Goal: Transaction & Acquisition: Purchase product/service

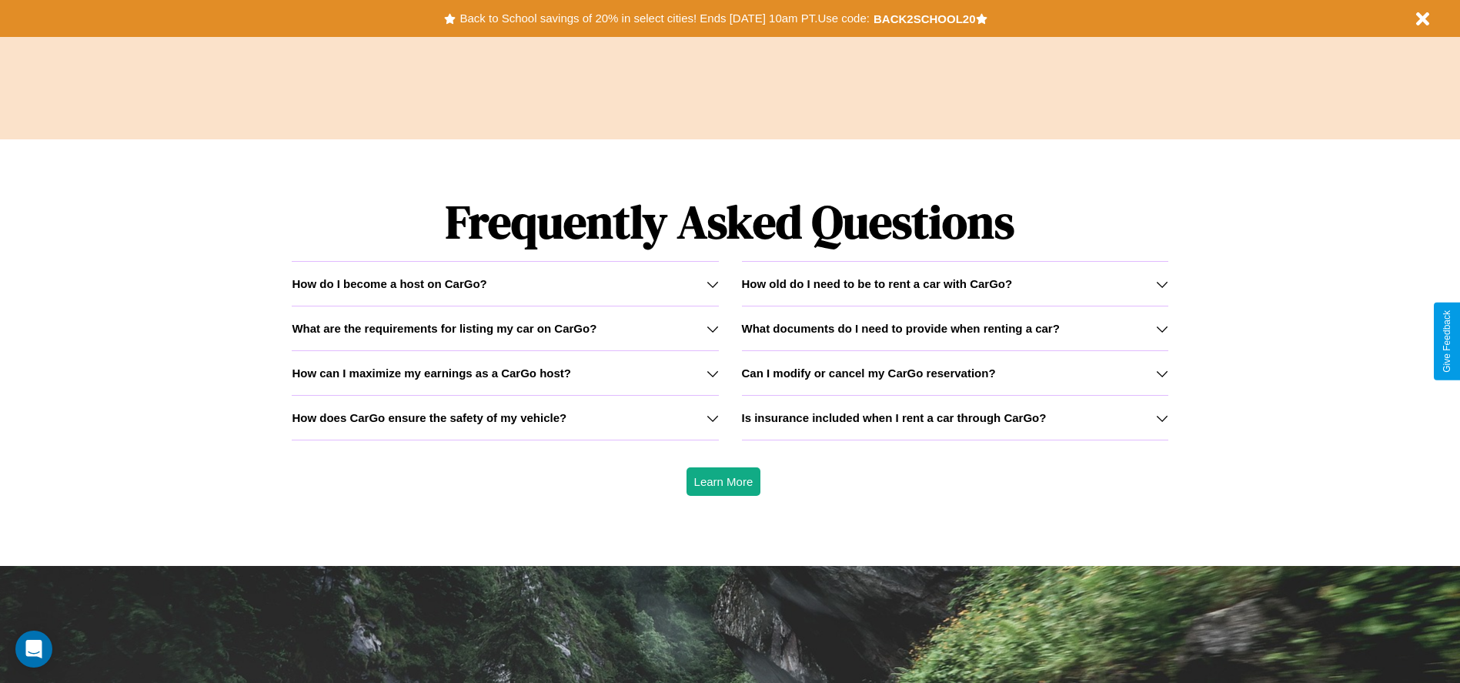
scroll to position [2208, 0]
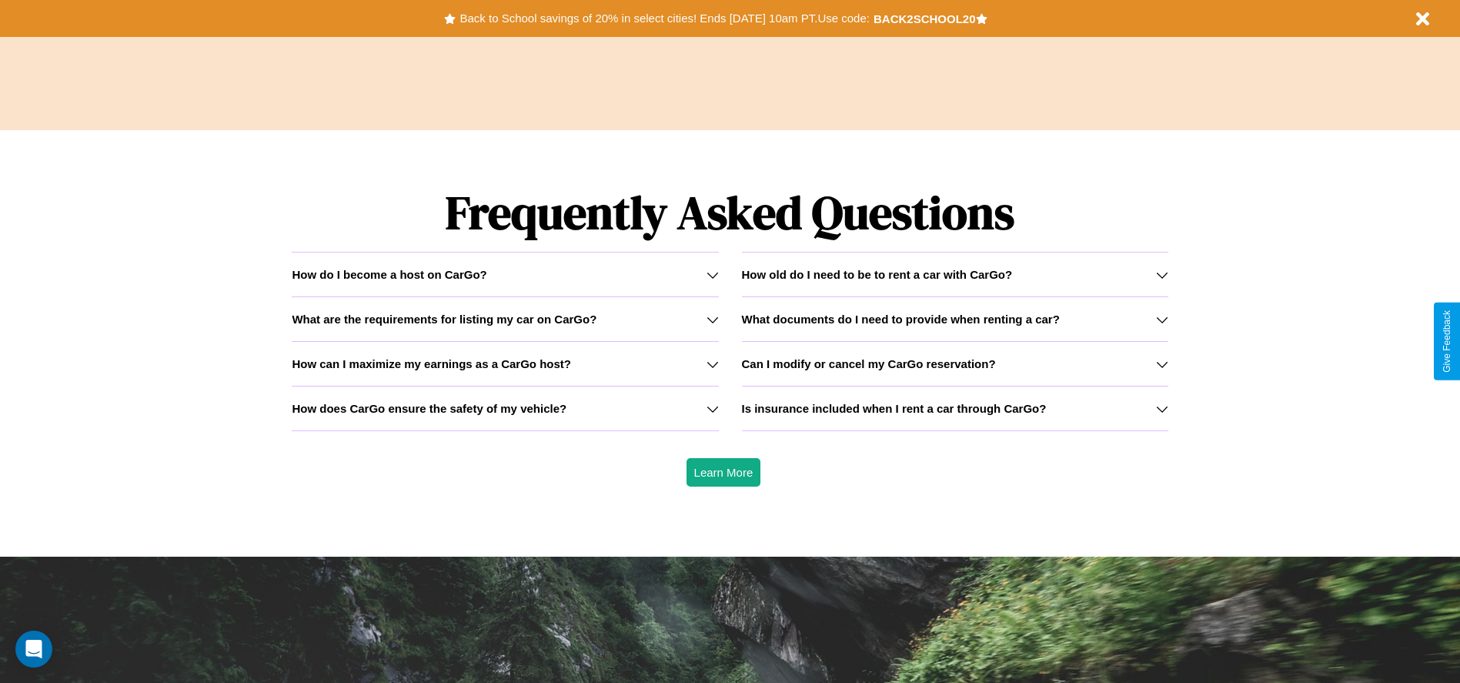
click at [954, 319] on h3 "What documents do I need to provide when renting a car?" at bounding box center [901, 319] width 318 height 13
click at [505, 319] on h3 "What are the requirements for listing my car on CarGo?" at bounding box center [444, 319] width 305 height 13
click at [505, 408] on h3 "How does CarGo ensure the safety of my vehicle?" at bounding box center [429, 408] width 275 height 13
click at [954, 363] on h3 "Can I modify or cancel my CarGo reservation?" at bounding box center [869, 363] width 254 height 13
click at [712, 408] on icon at bounding box center [713, 409] width 12 height 12
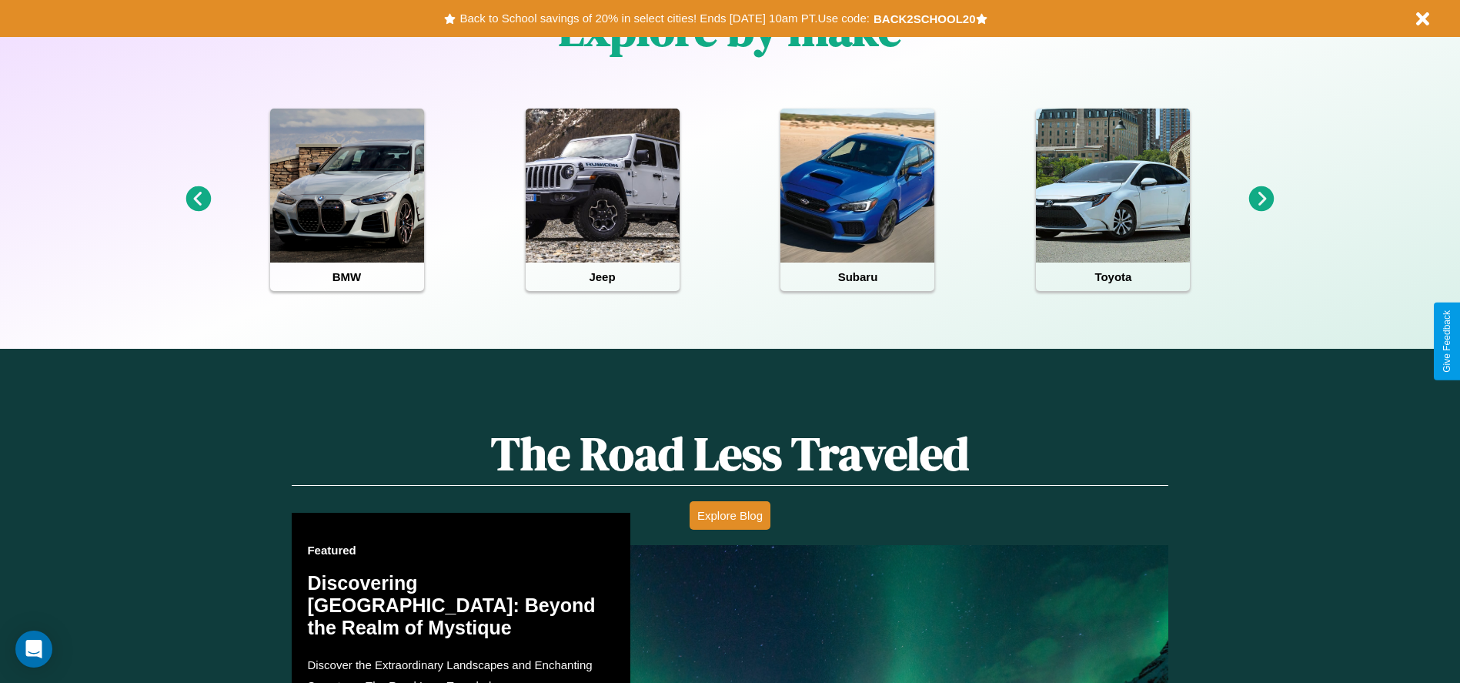
scroll to position [0, 0]
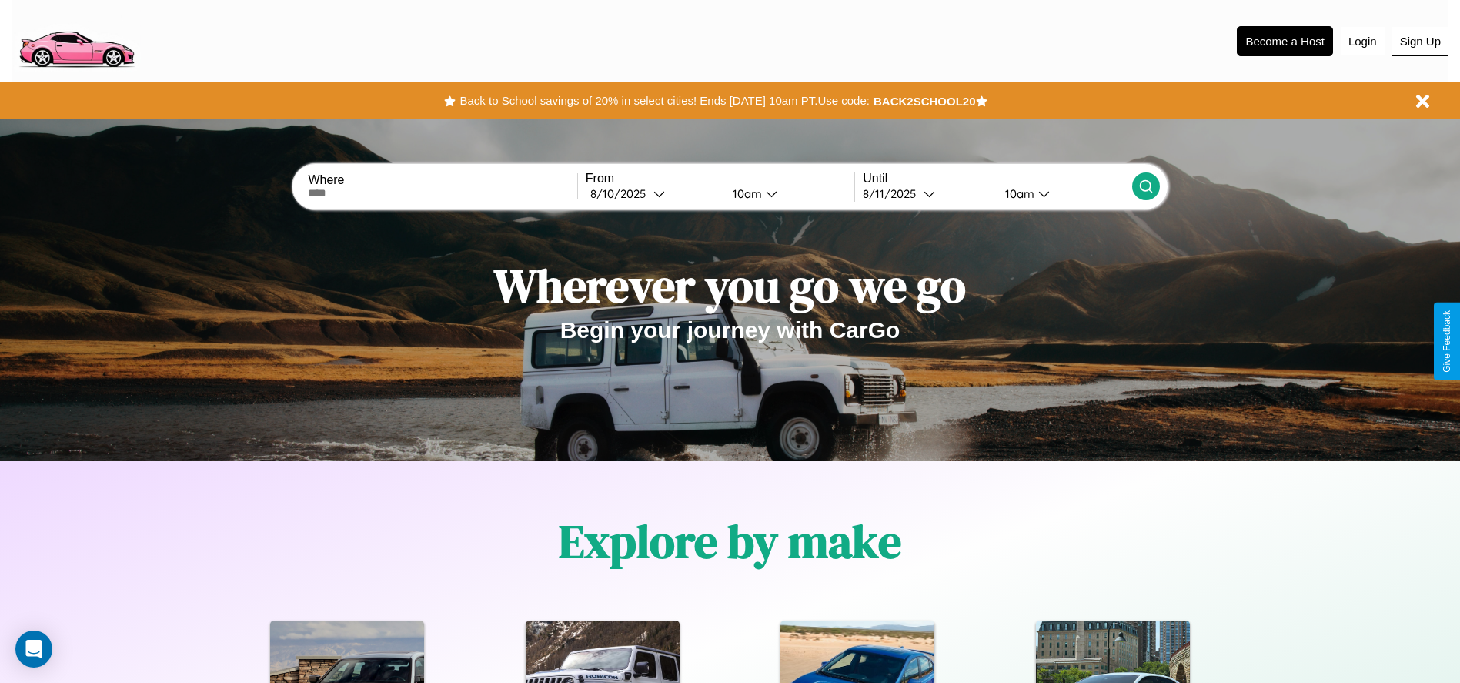
click at [1420, 41] on button "Sign Up" at bounding box center [1420, 41] width 56 height 29
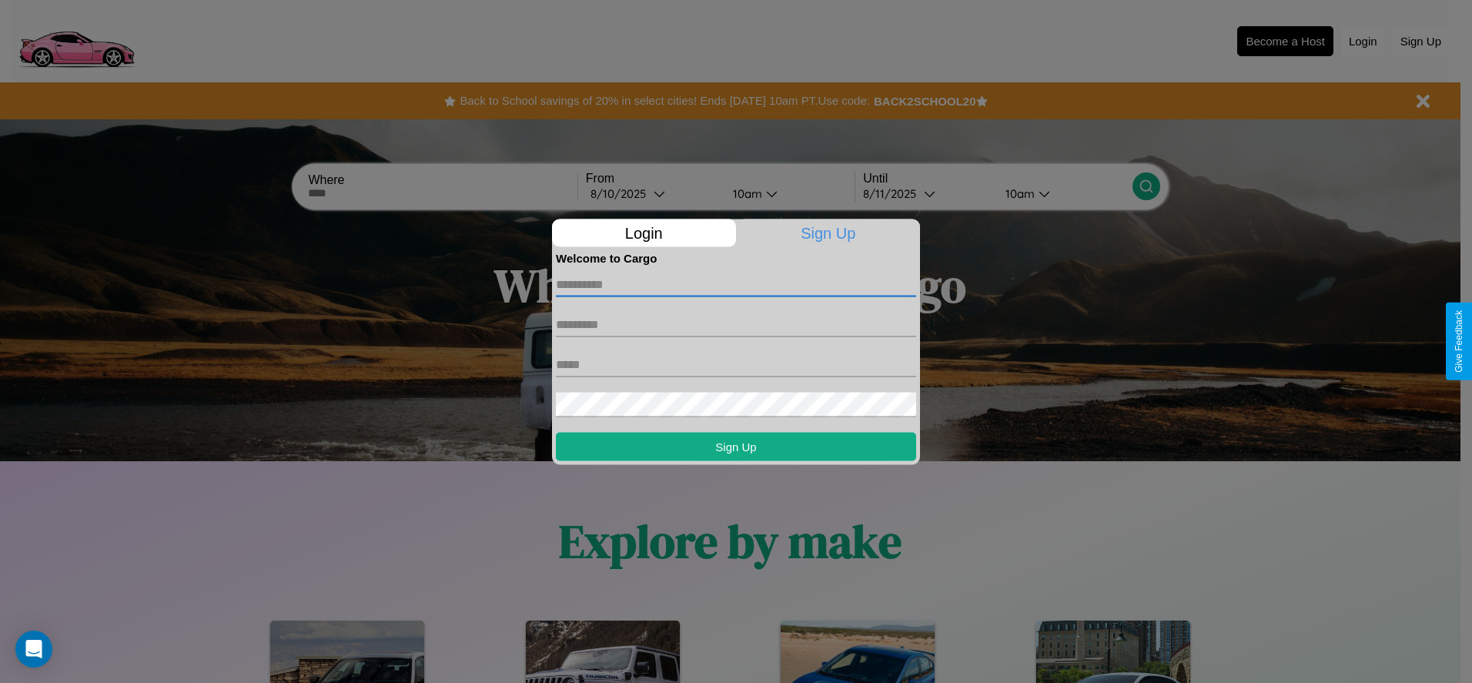
click at [736, 284] on input "text" at bounding box center [736, 284] width 360 height 25
type input "*******"
click at [736, 324] on input "text" at bounding box center [736, 324] width 360 height 25
type input "*****"
click at [736, 364] on input "text" at bounding box center [736, 364] width 360 height 25
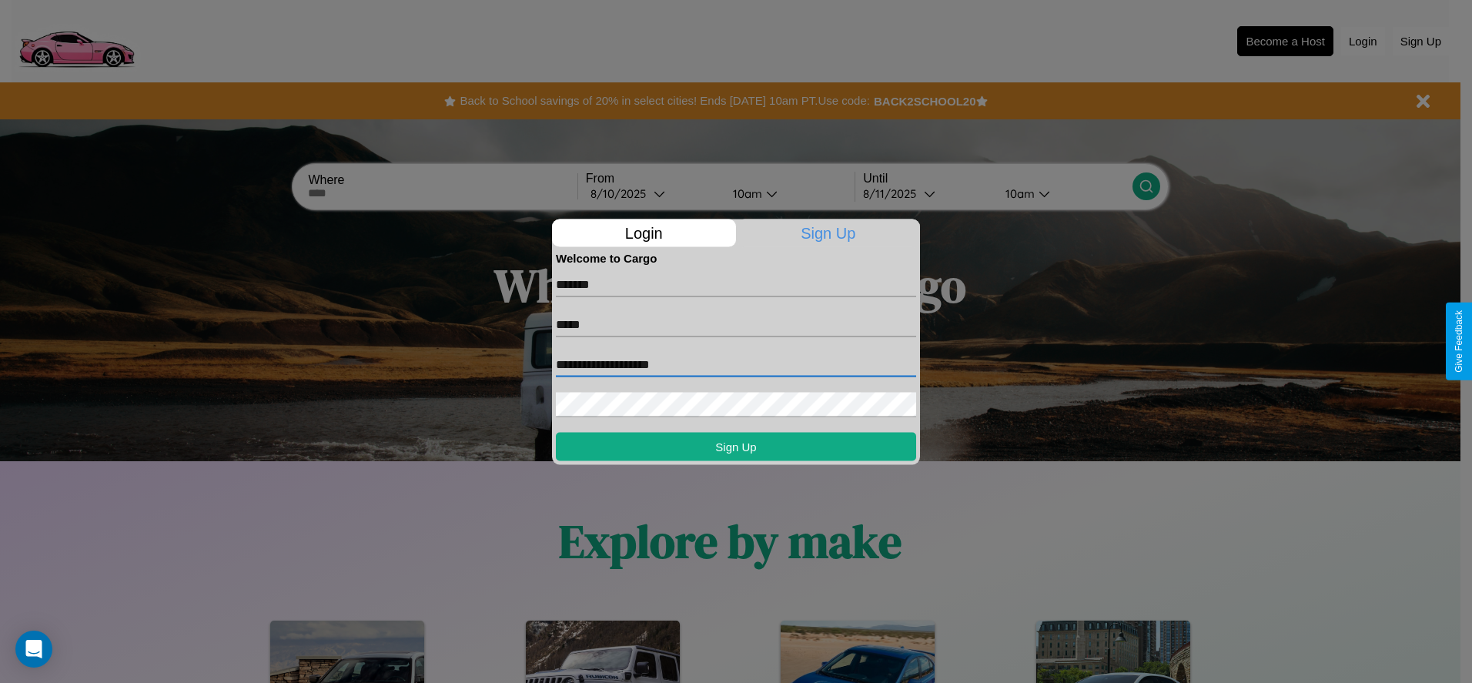
type input "**********"
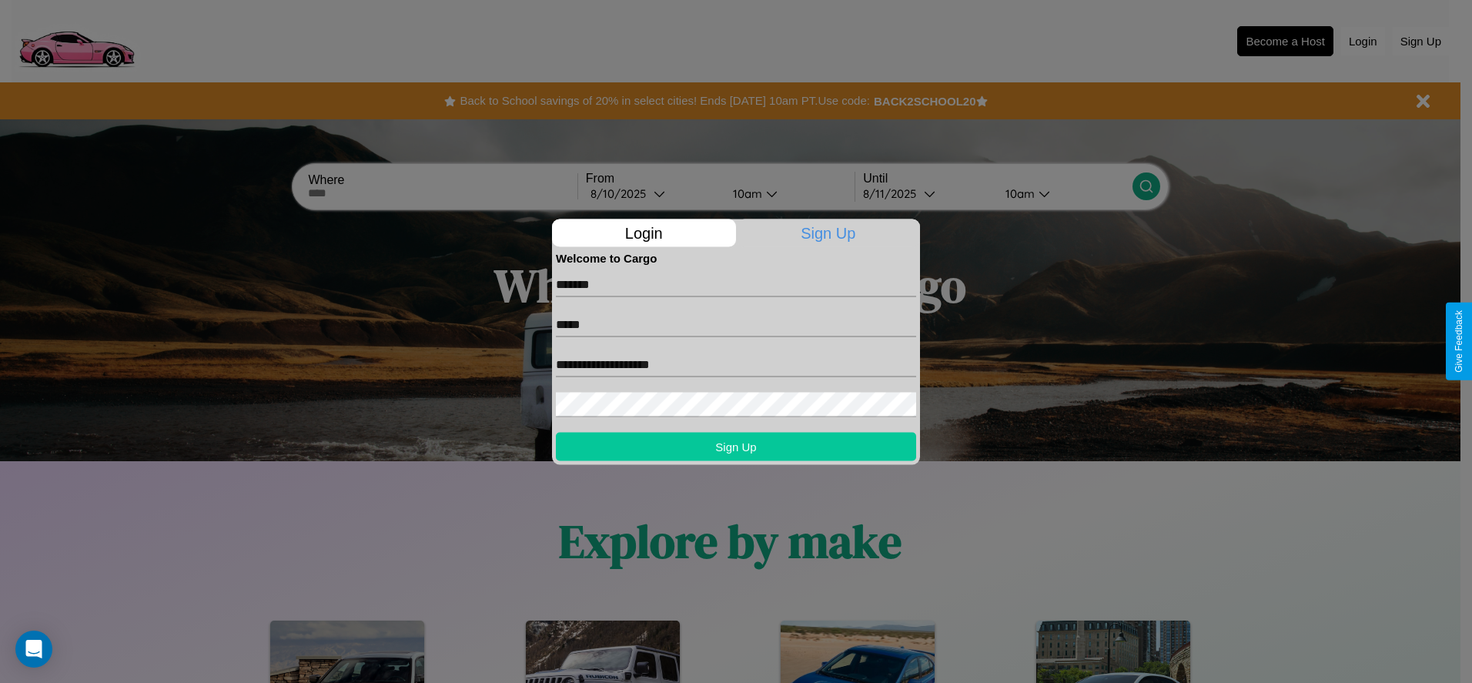
click at [736, 446] on button "Sign Up" at bounding box center [736, 446] width 360 height 28
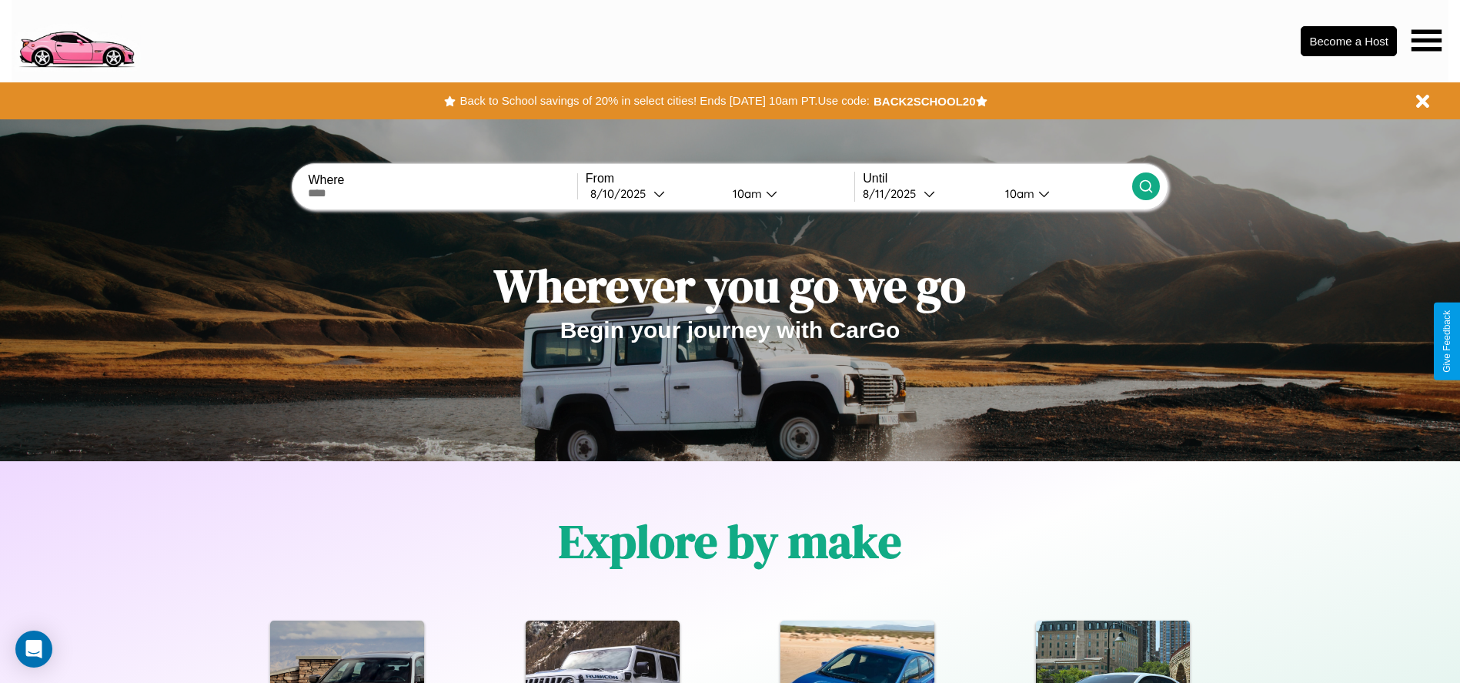
click at [443, 193] on input "text" at bounding box center [442, 193] width 269 height 12
type input "**********"
click at [653, 193] on div "[DATE]" at bounding box center [621, 193] width 63 height 15
select select "*"
select select "****"
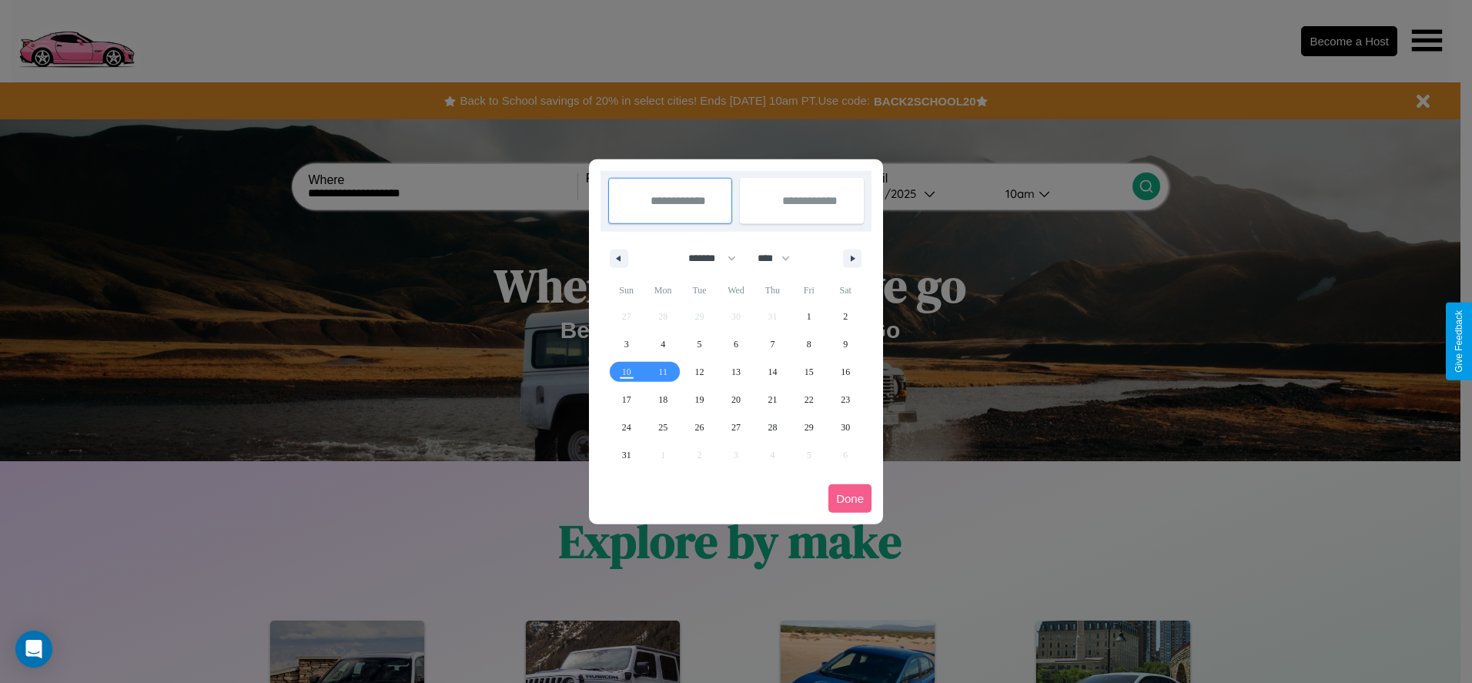
click at [705, 258] on select "******* ******** ***** ***** *** **** **** ****** ********* ******* ******** **…" at bounding box center [709, 258] width 65 height 25
select select "*"
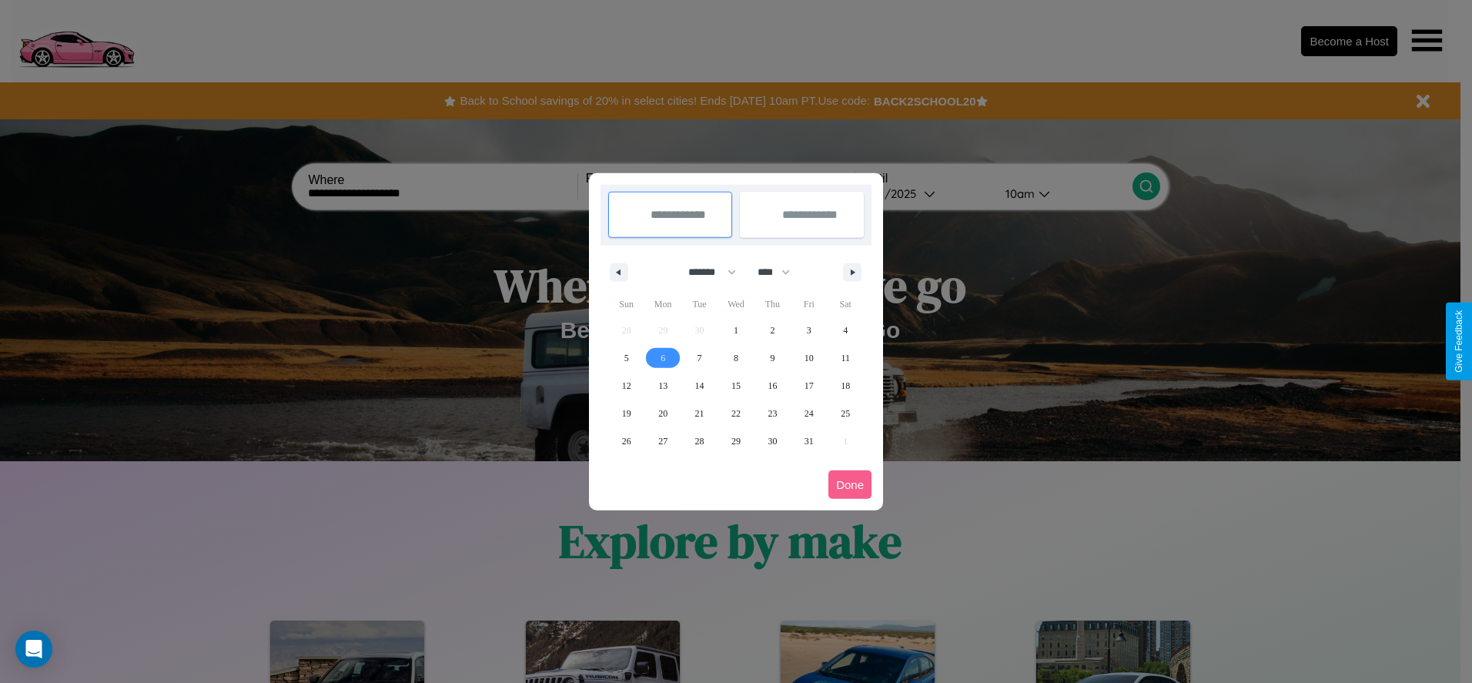
click at [663, 357] on span "6" at bounding box center [662, 358] width 5 height 28
type input "**********"
click at [845, 357] on span "11" at bounding box center [845, 358] width 9 height 28
type input "**********"
click at [850, 484] on button "Done" at bounding box center [849, 484] width 43 height 28
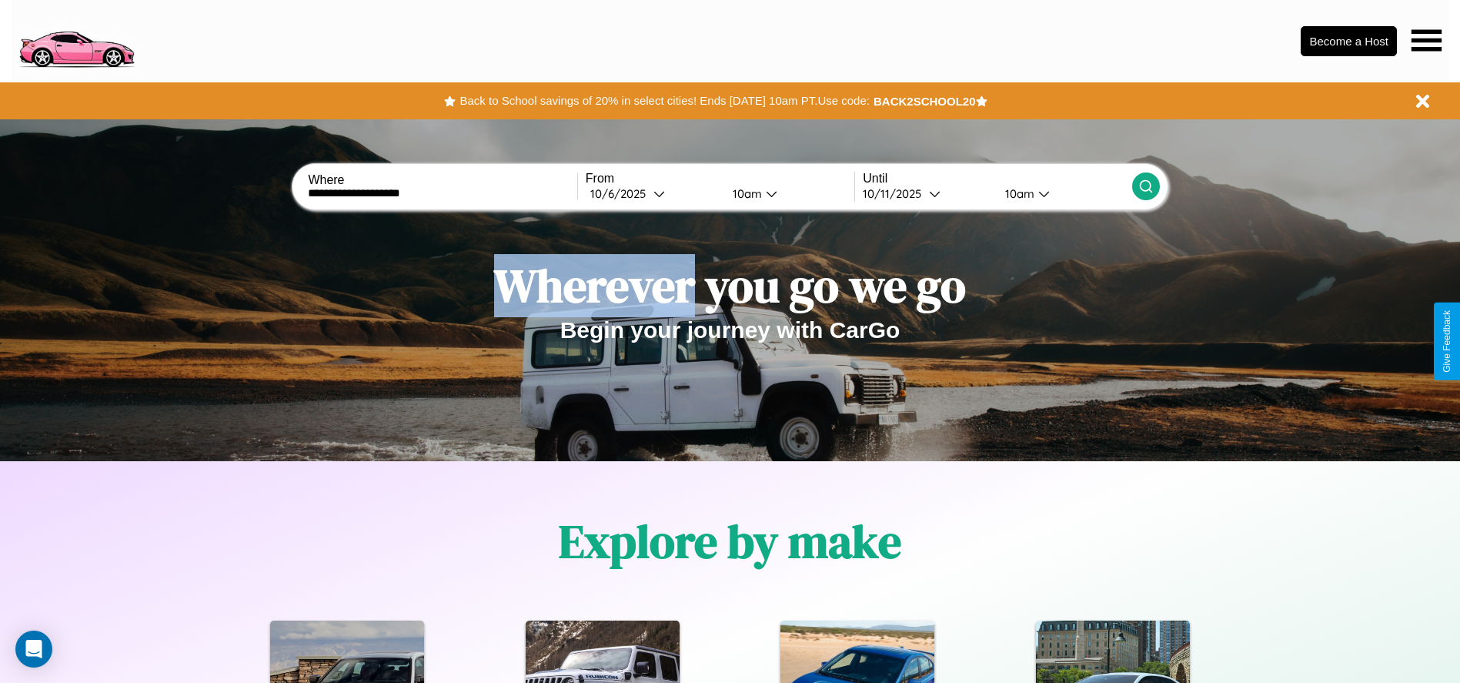
click at [1145, 186] on icon at bounding box center [1145, 186] width 15 height 15
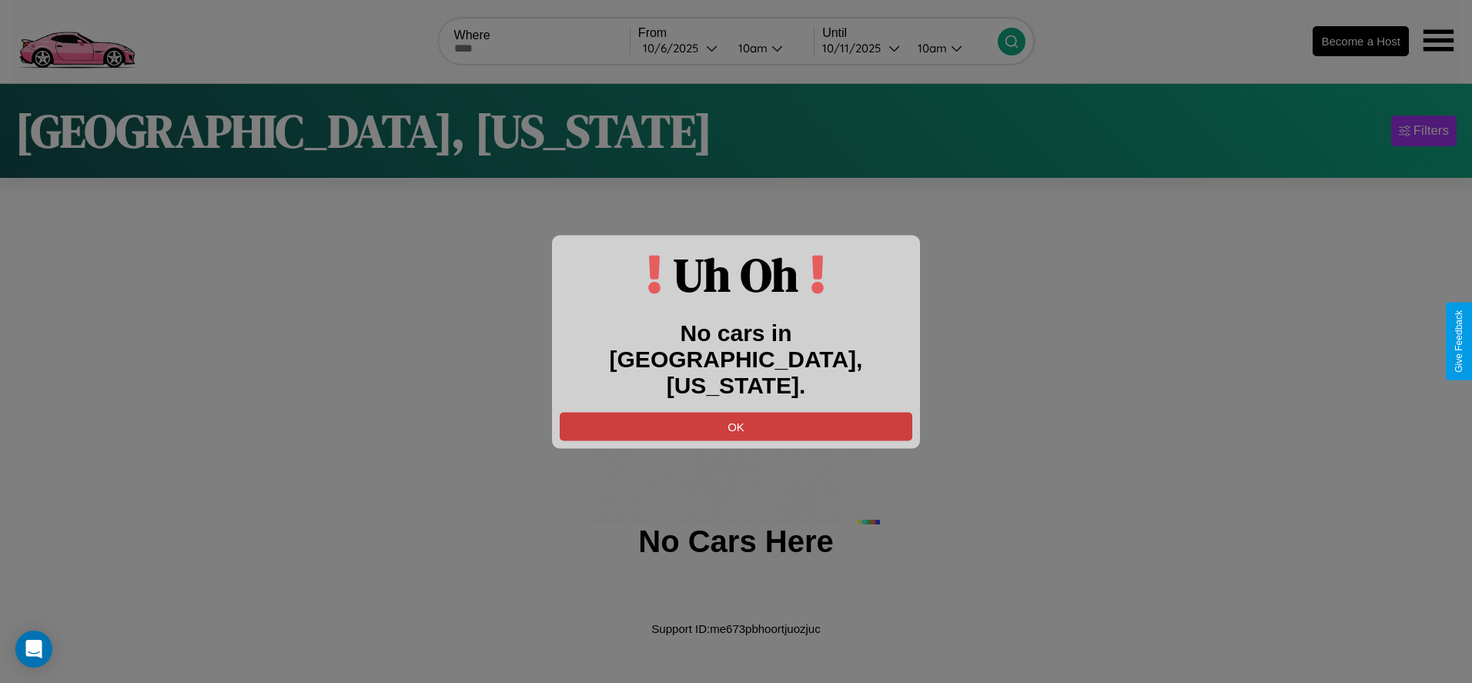
click at [736, 413] on button "OK" at bounding box center [736, 426] width 353 height 28
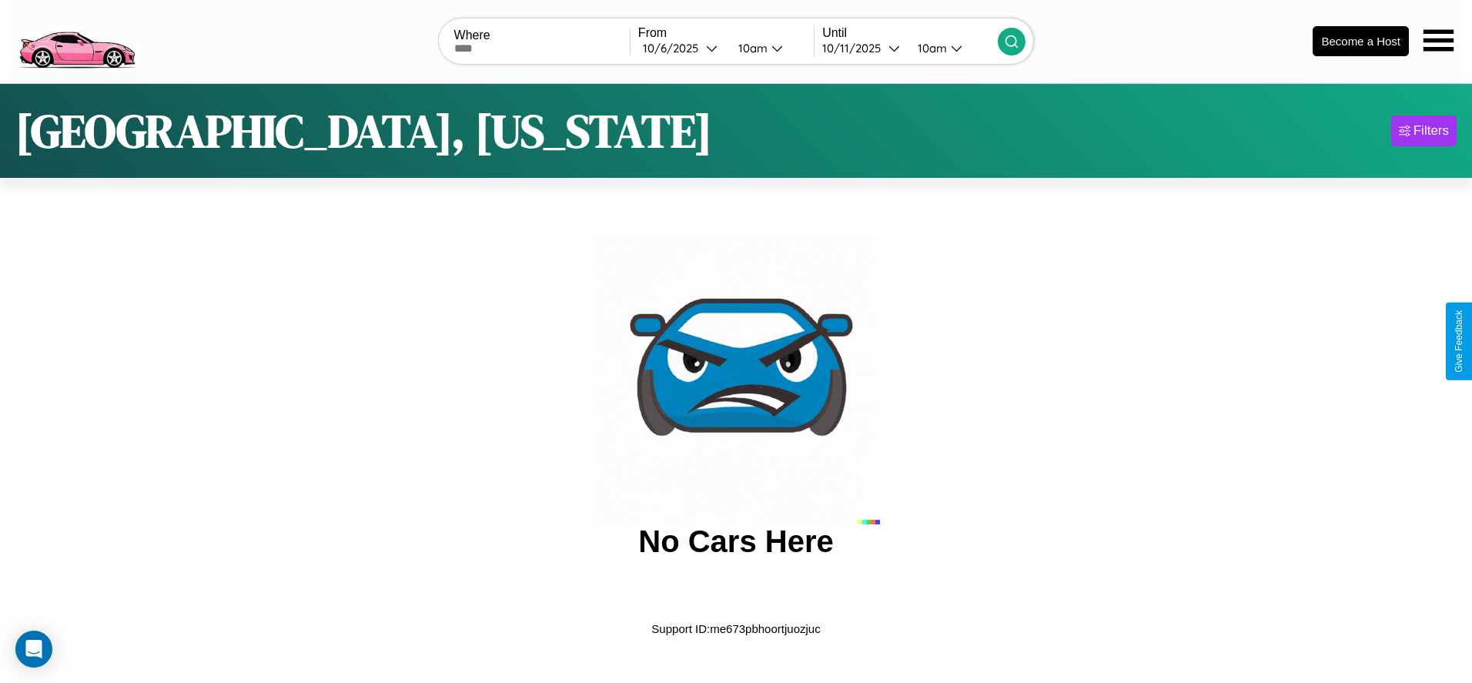
click at [76, 39] on img at bounding box center [77, 40] width 130 height 65
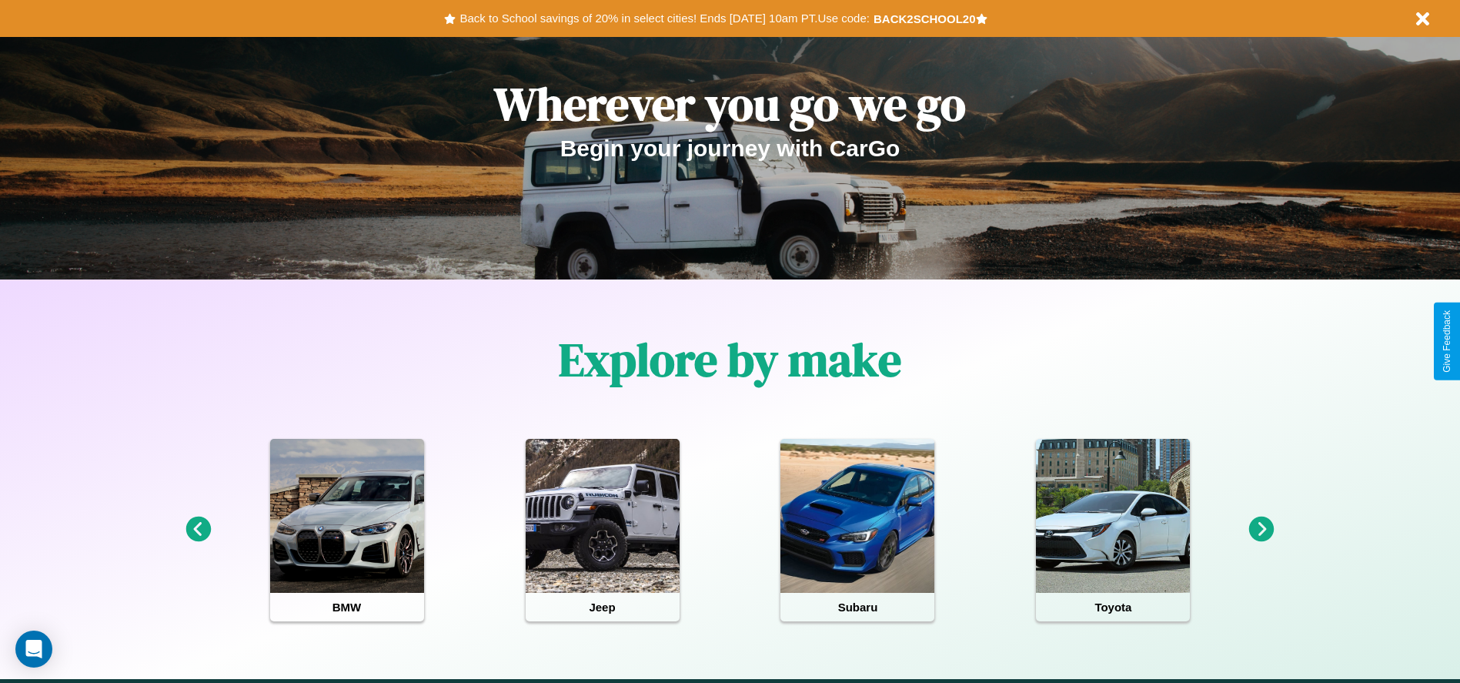
scroll to position [319, 0]
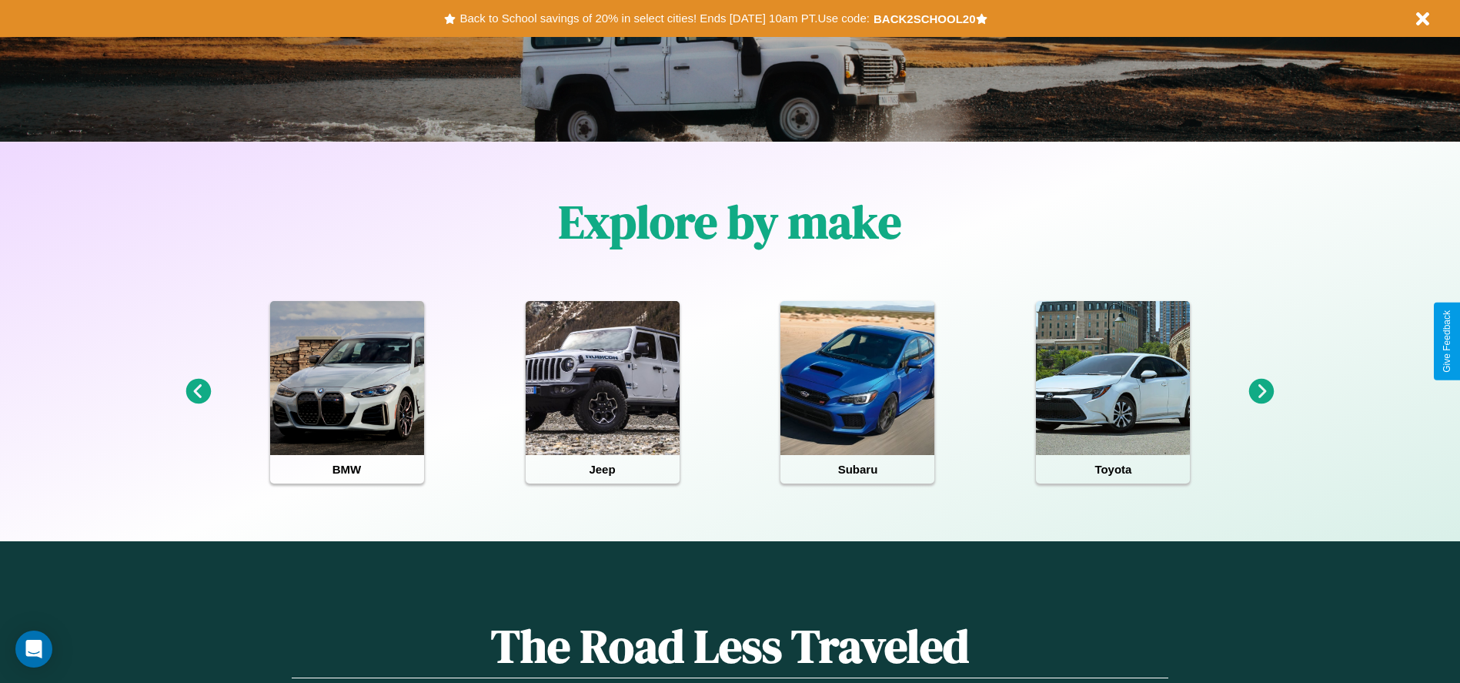
click at [1262, 392] on icon at bounding box center [1261, 391] width 25 height 25
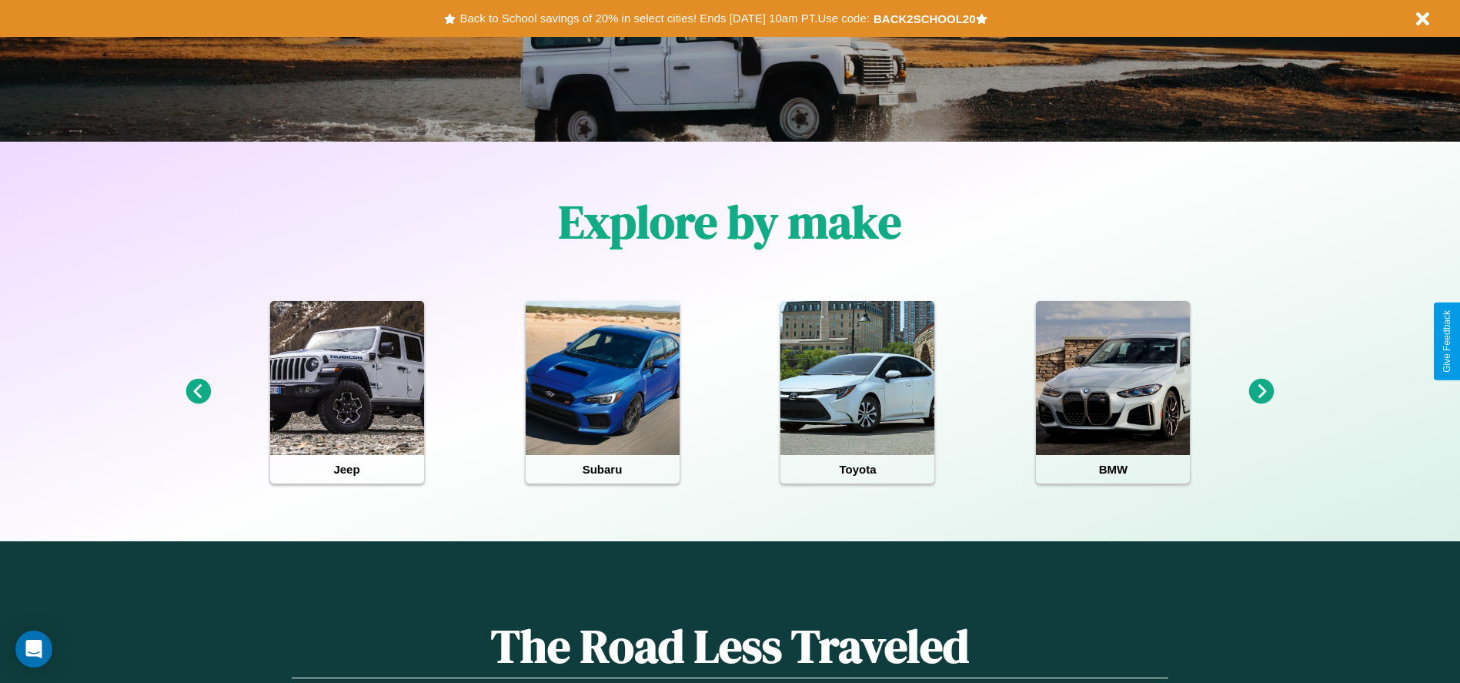
click at [198, 392] on icon at bounding box center [197, 391] width 25 height 25
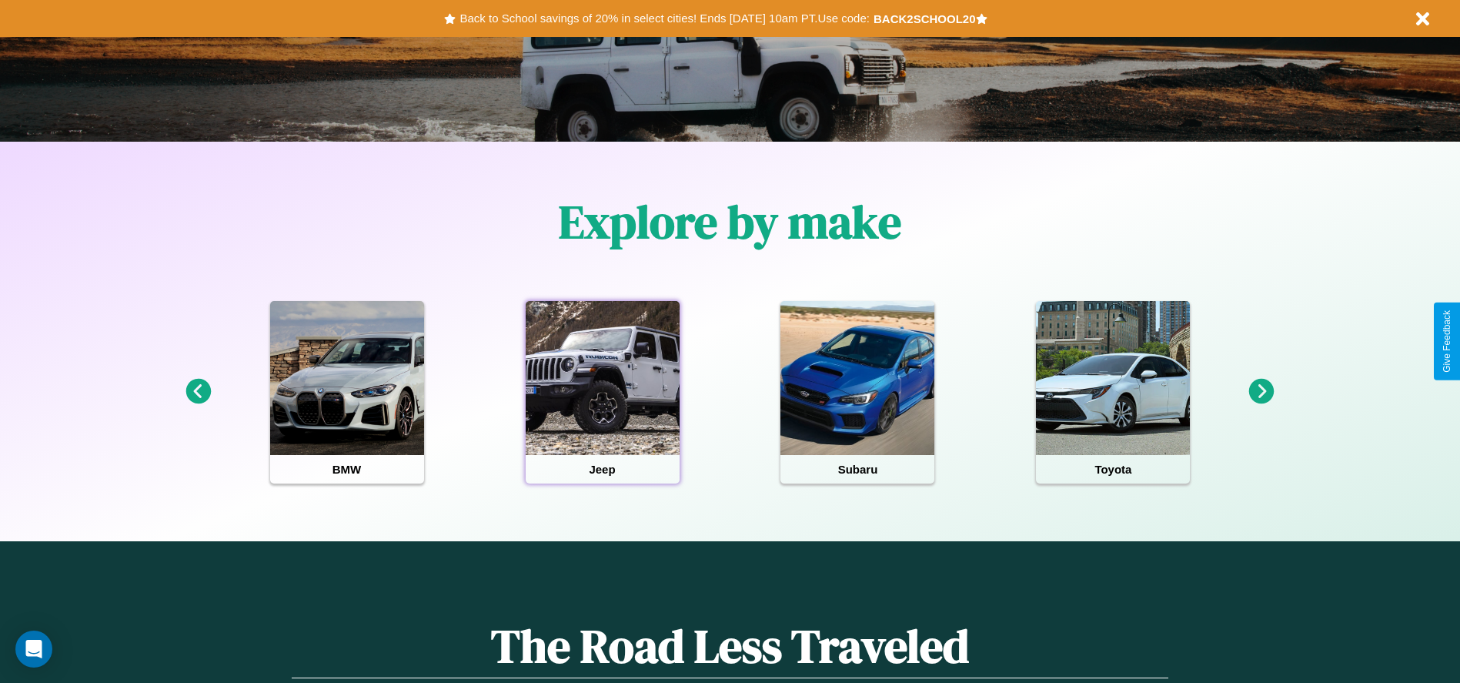
click at [602, 392] on div at bounding box center [603, 378] width 154 height 154
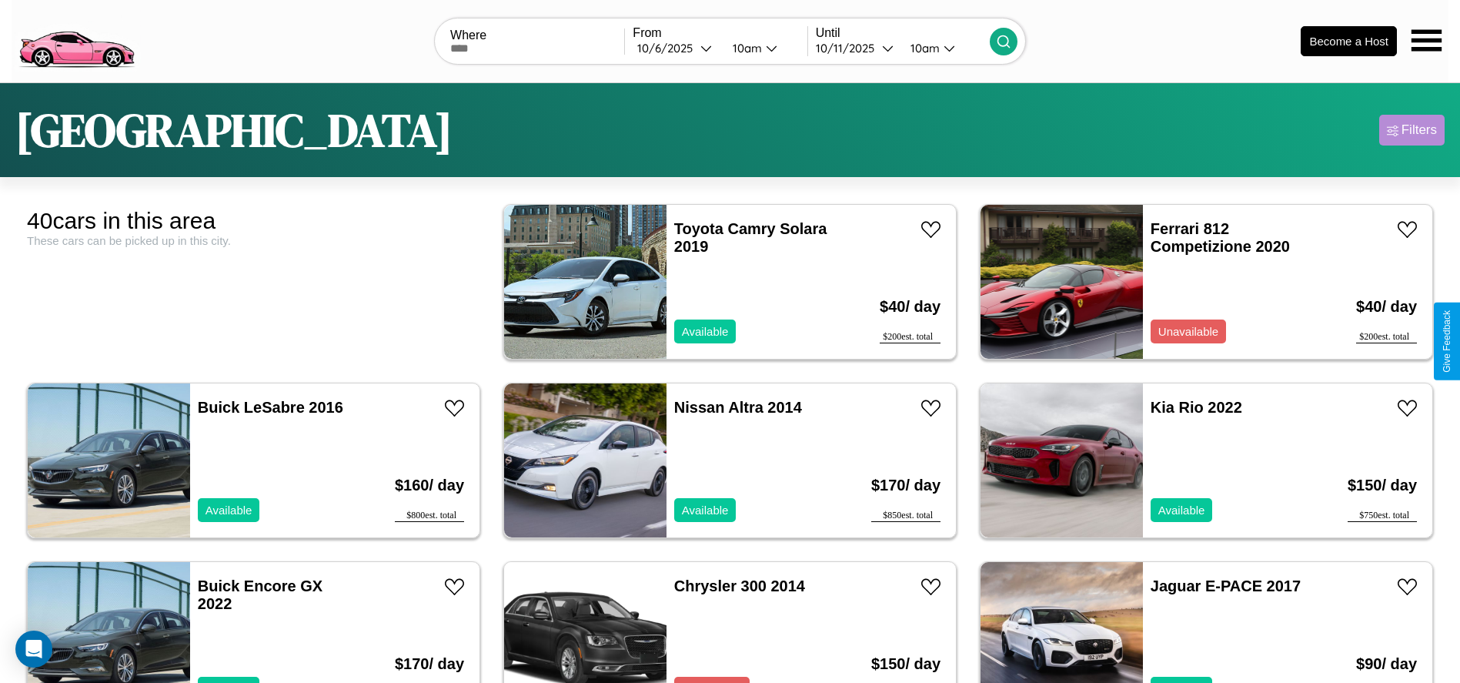
click at [1412, 130] on div "Filters" at bounding box center [1419, 129] width 35 height 15
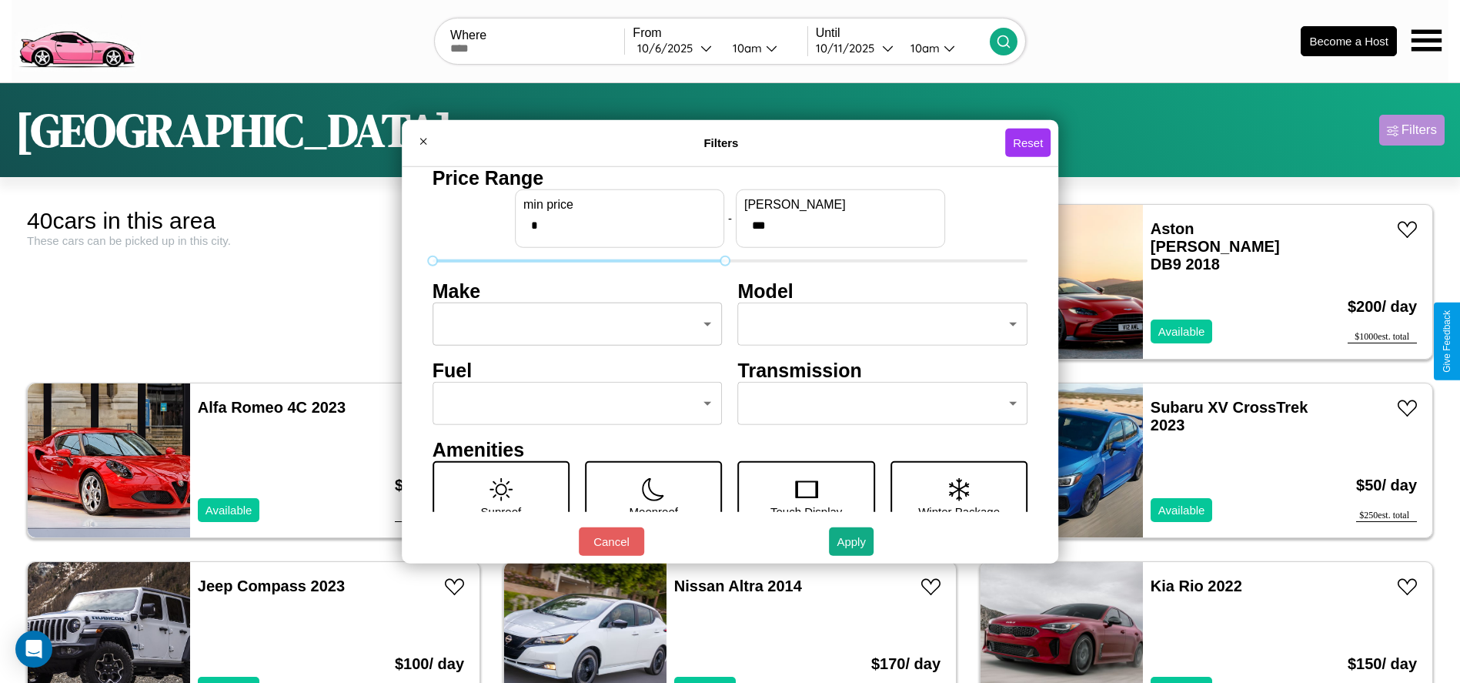
type input "***"
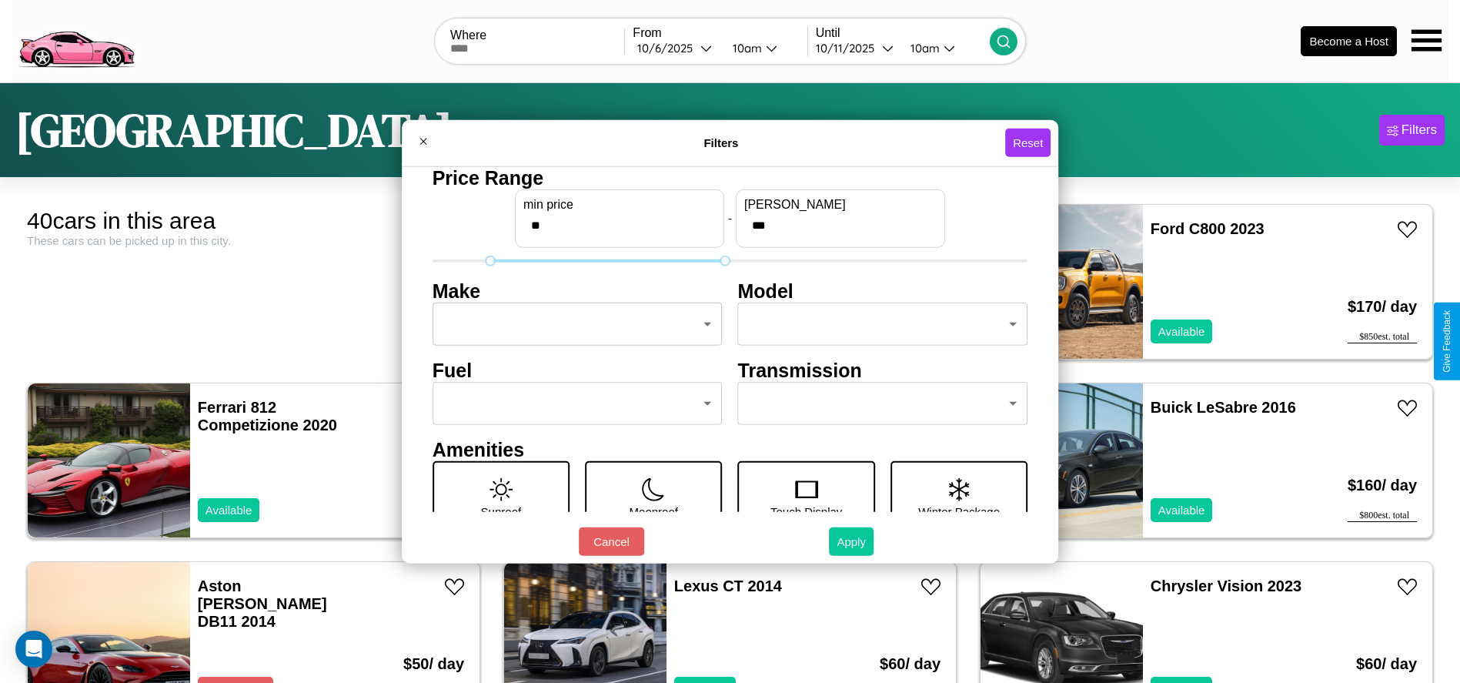
type input "**"
click at [852, 541] on button "Apply" at bounding box center [851, 541] width 45 height 28
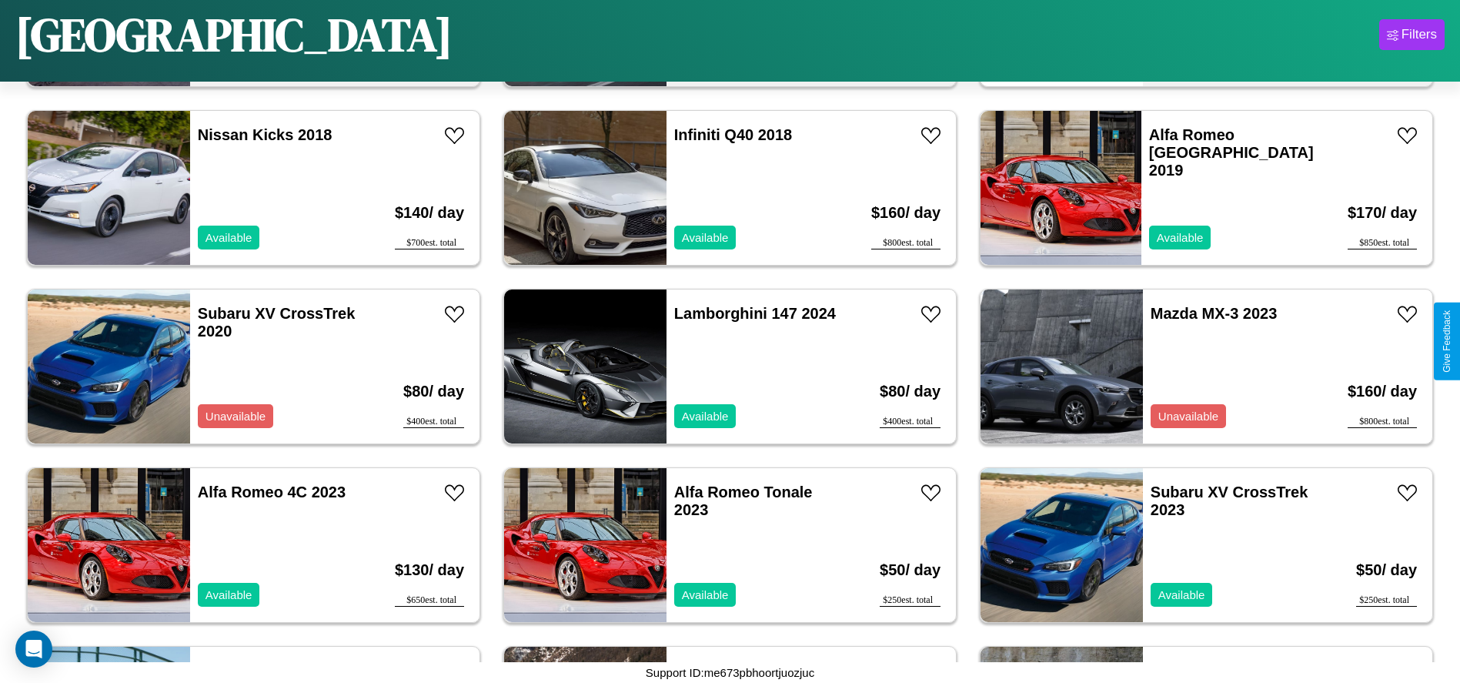
scroll to position [886, 0]
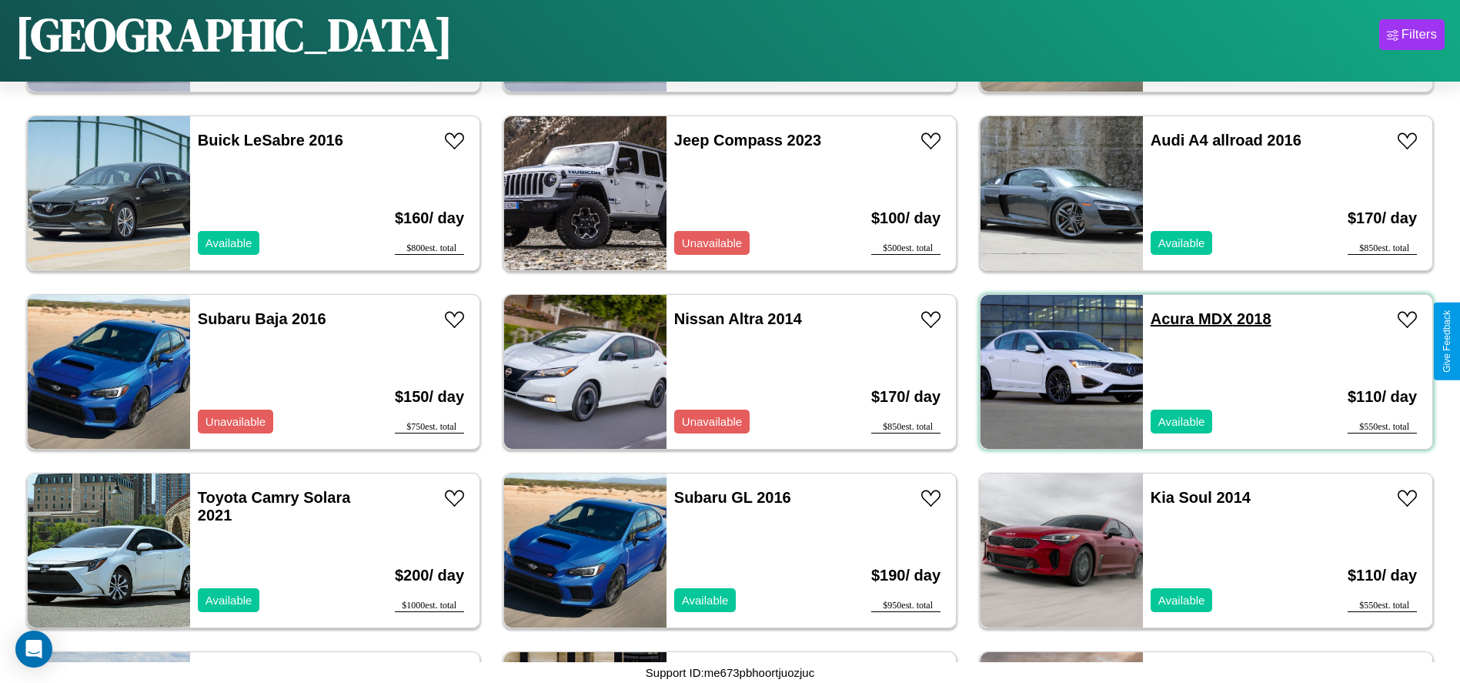
click at [1163, 319] on link "Acura MDX 2018" at bounding box center [1211, 318] width 121 height 17
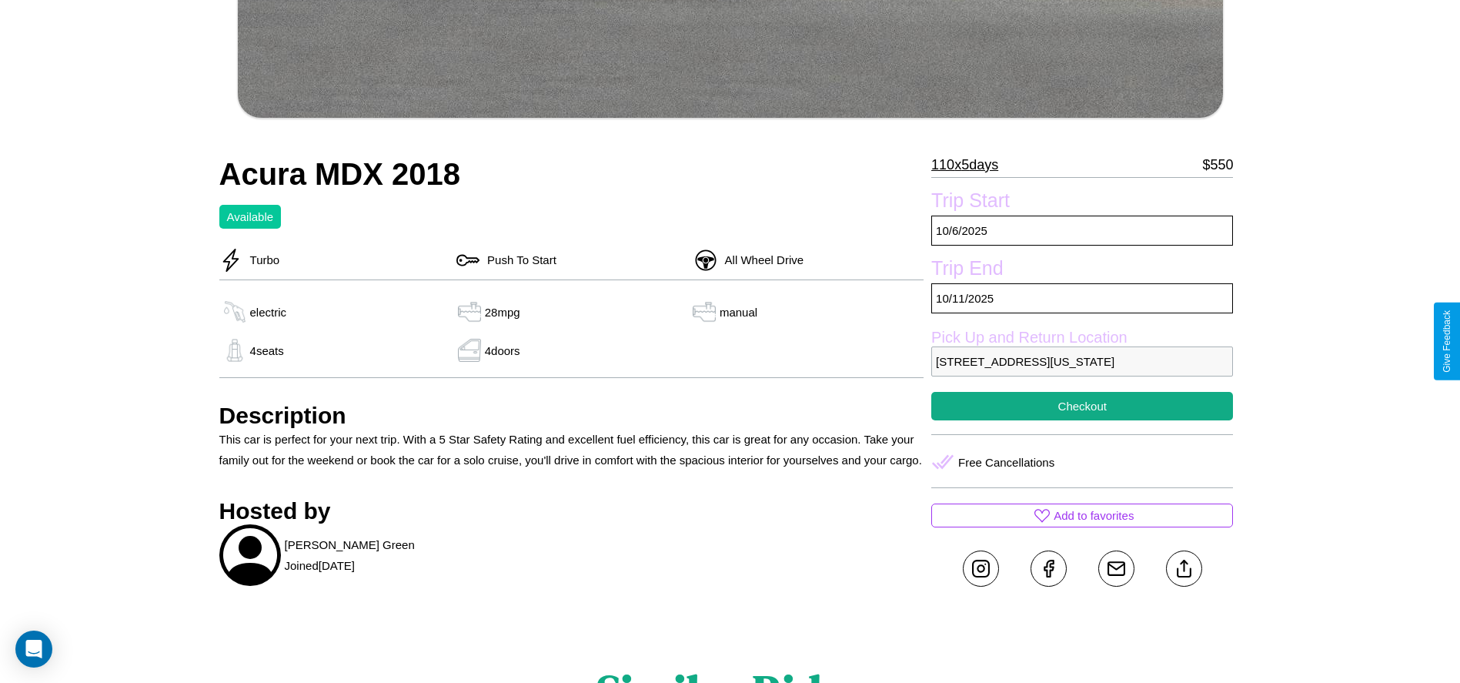
scroll to position [708, 0]
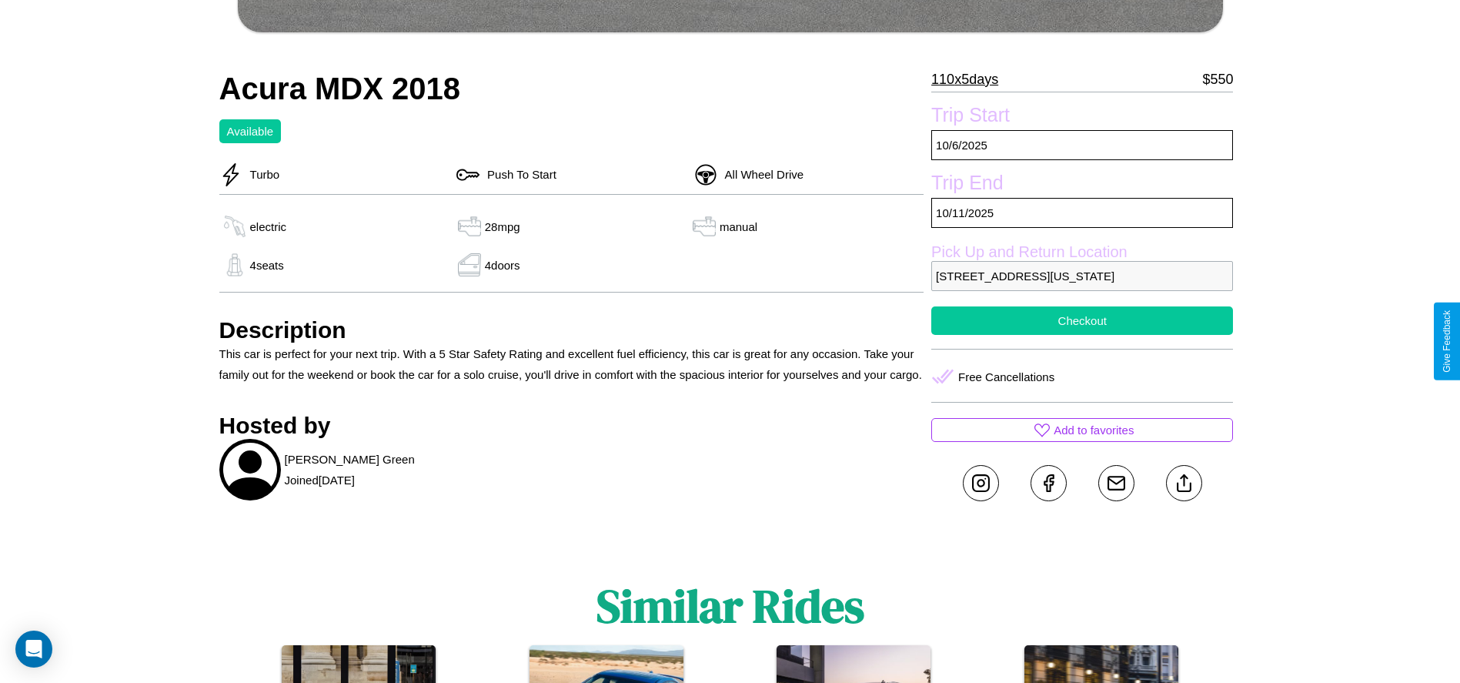
click at [1082, 335] on button "Checkout" at bounding box center [1082, 320] width 302 height 28
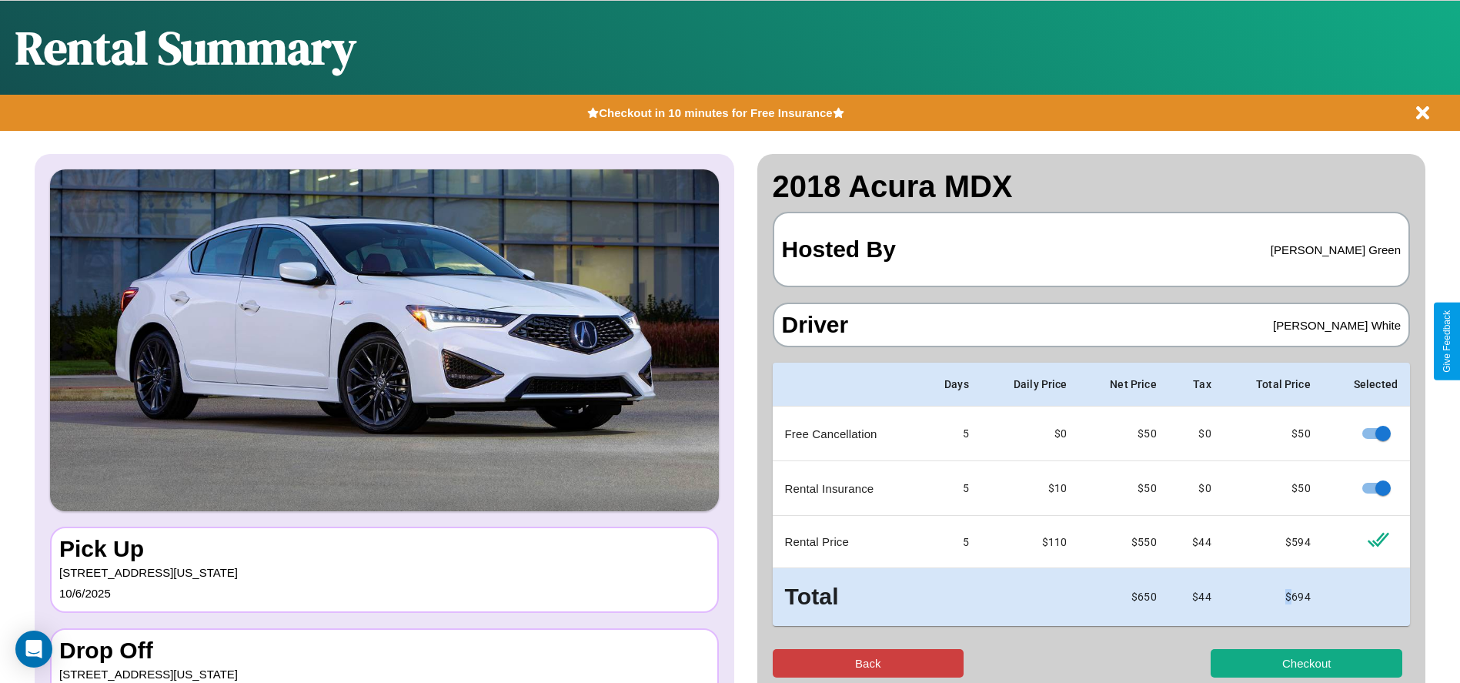
click at [867, 663] on button "Back" at bounding box center [869, 663] width 192 height 28
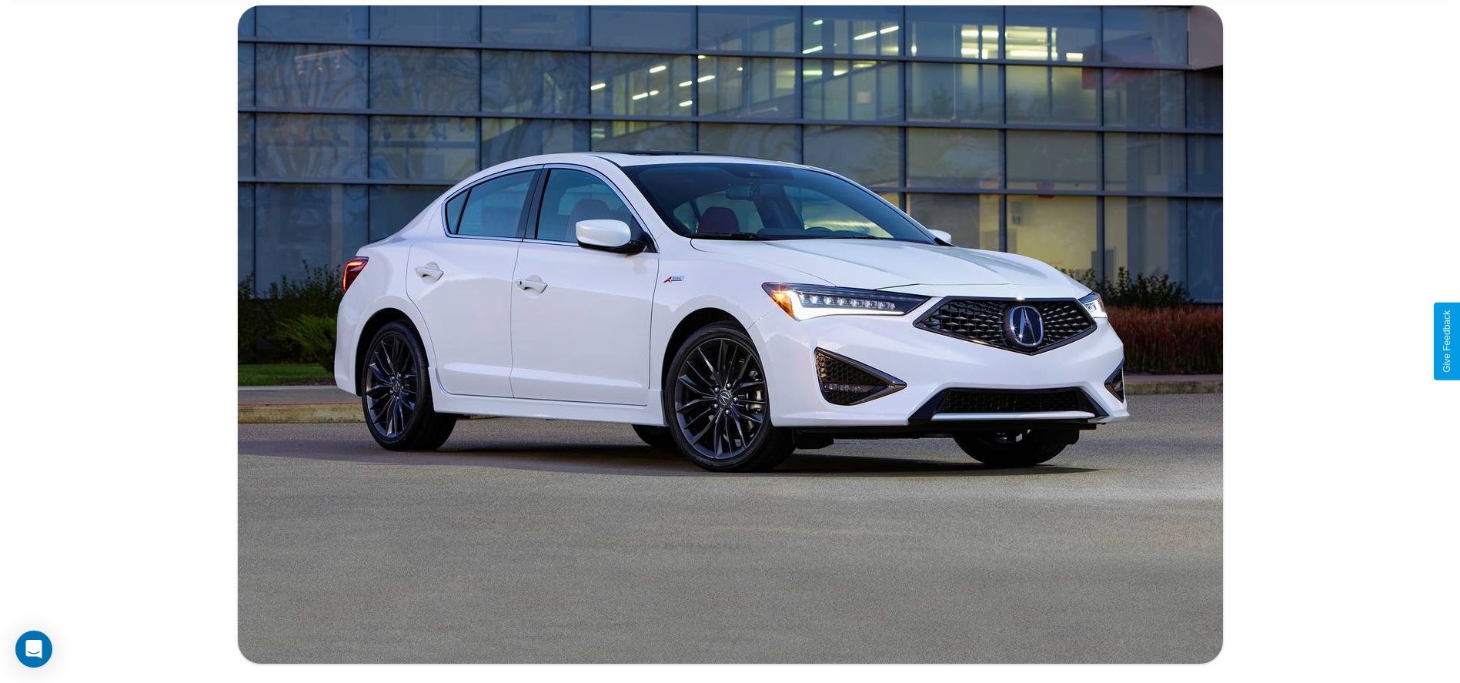
scroll to position [871, 0]
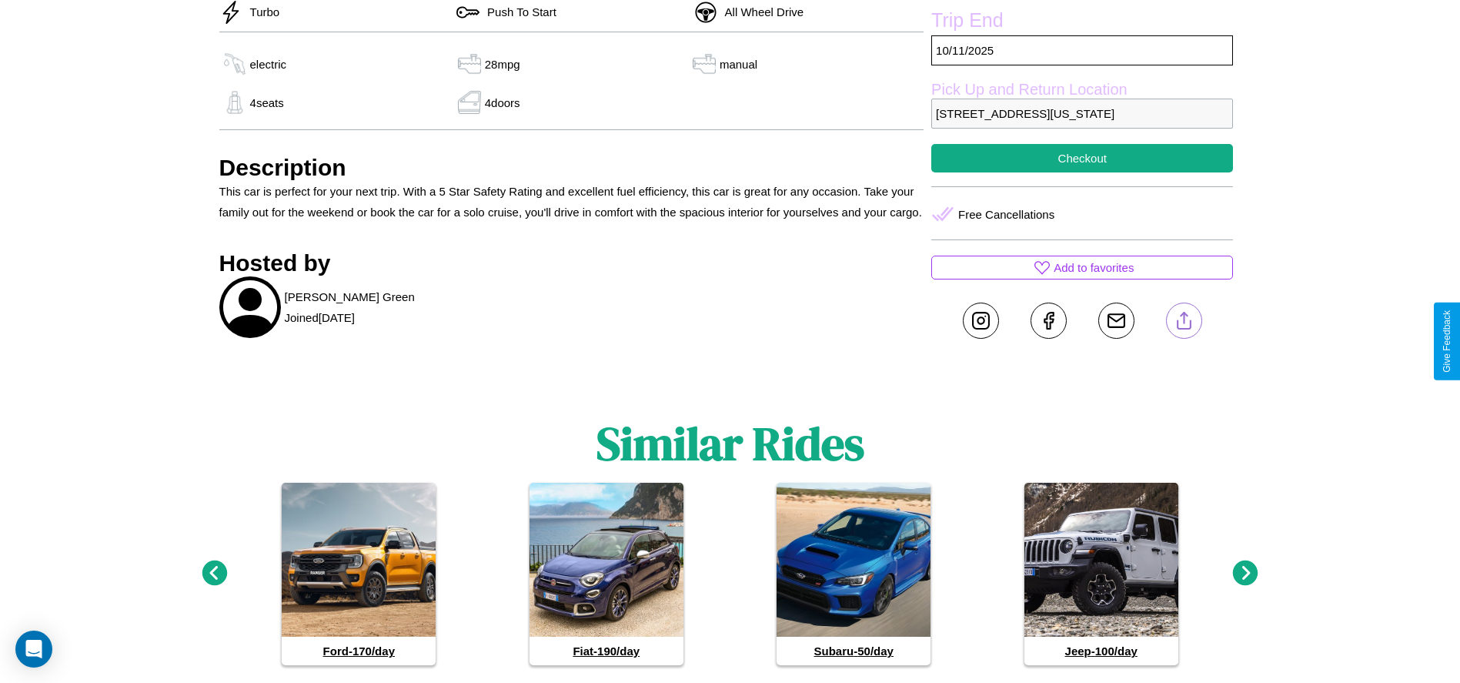
click at [1184, 323] on line at bounding box center [1184, 318] width 0 height 11
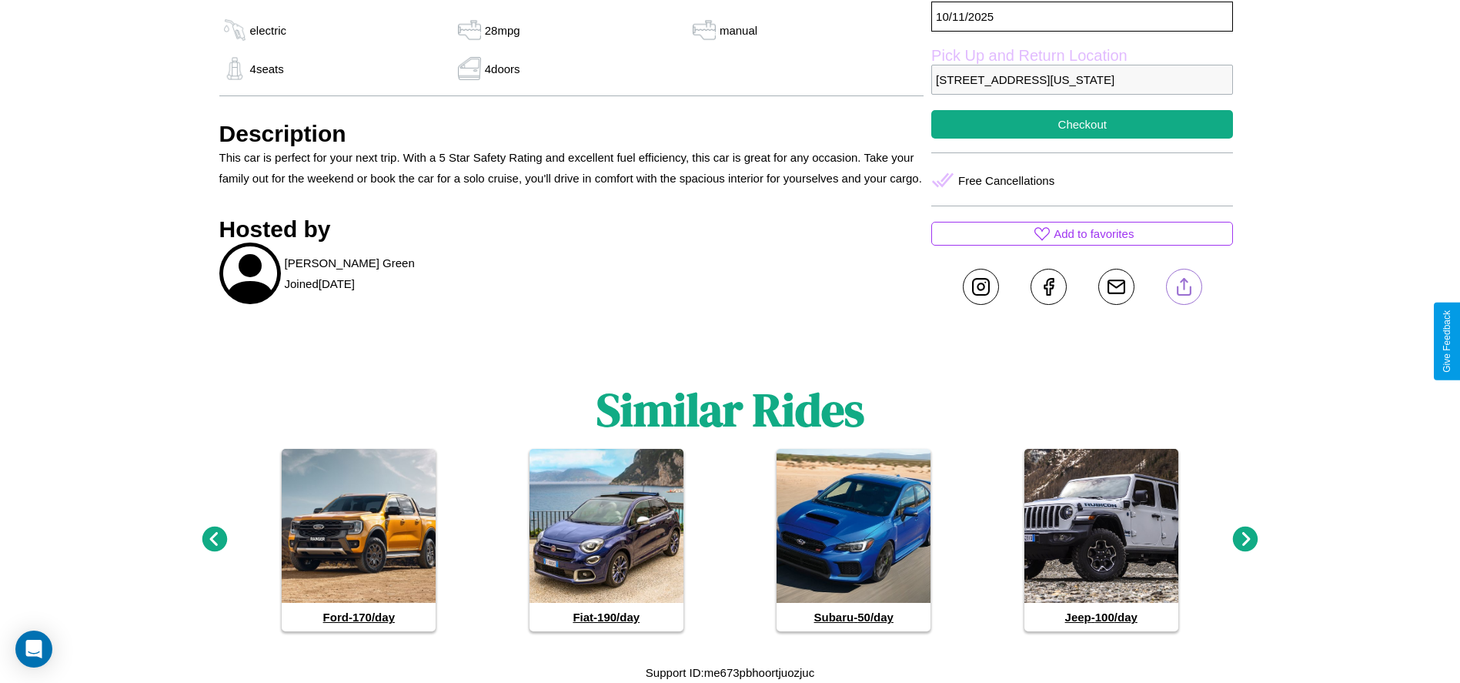
scroll to position [925, 0]
click at [1245, 540] on icon at bounding box center [1245, 538] width 25 height 25
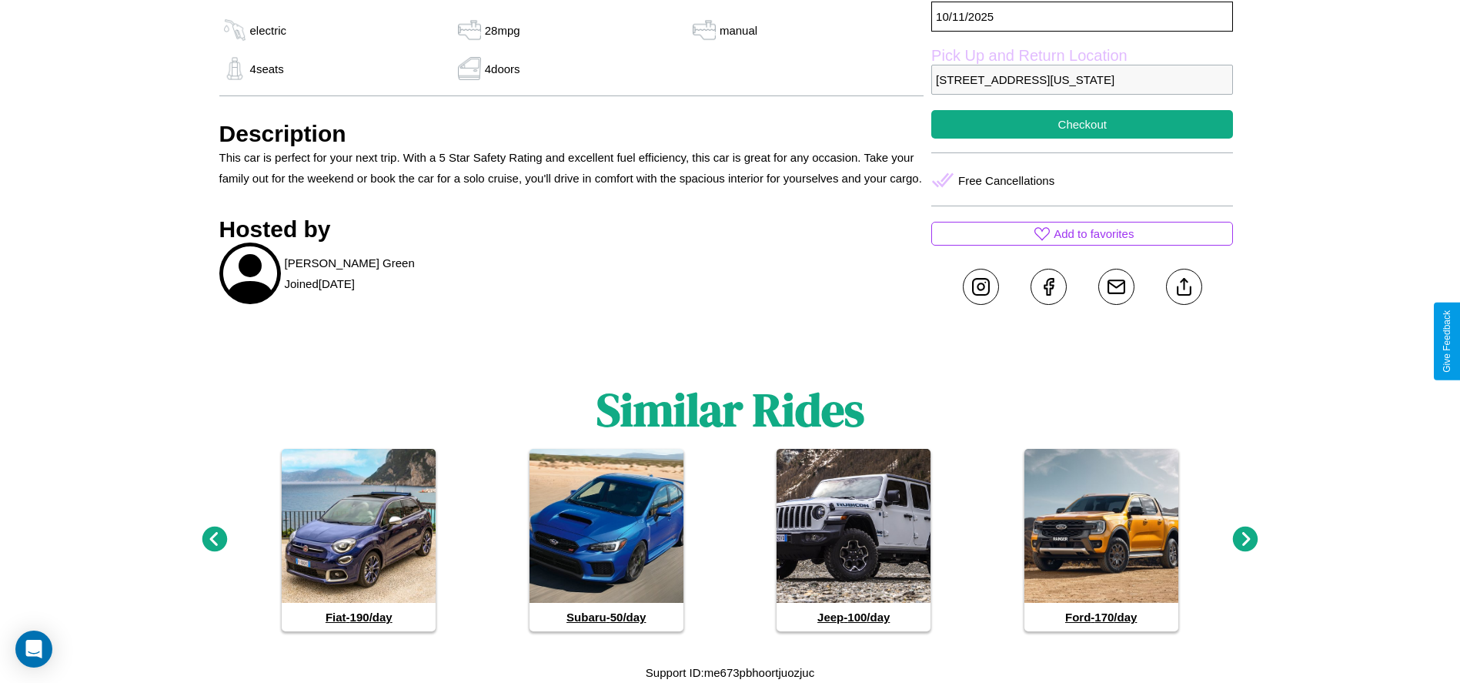
click at [1245, 540] on icon at bounding box center [1245, 538] width 25 height 25
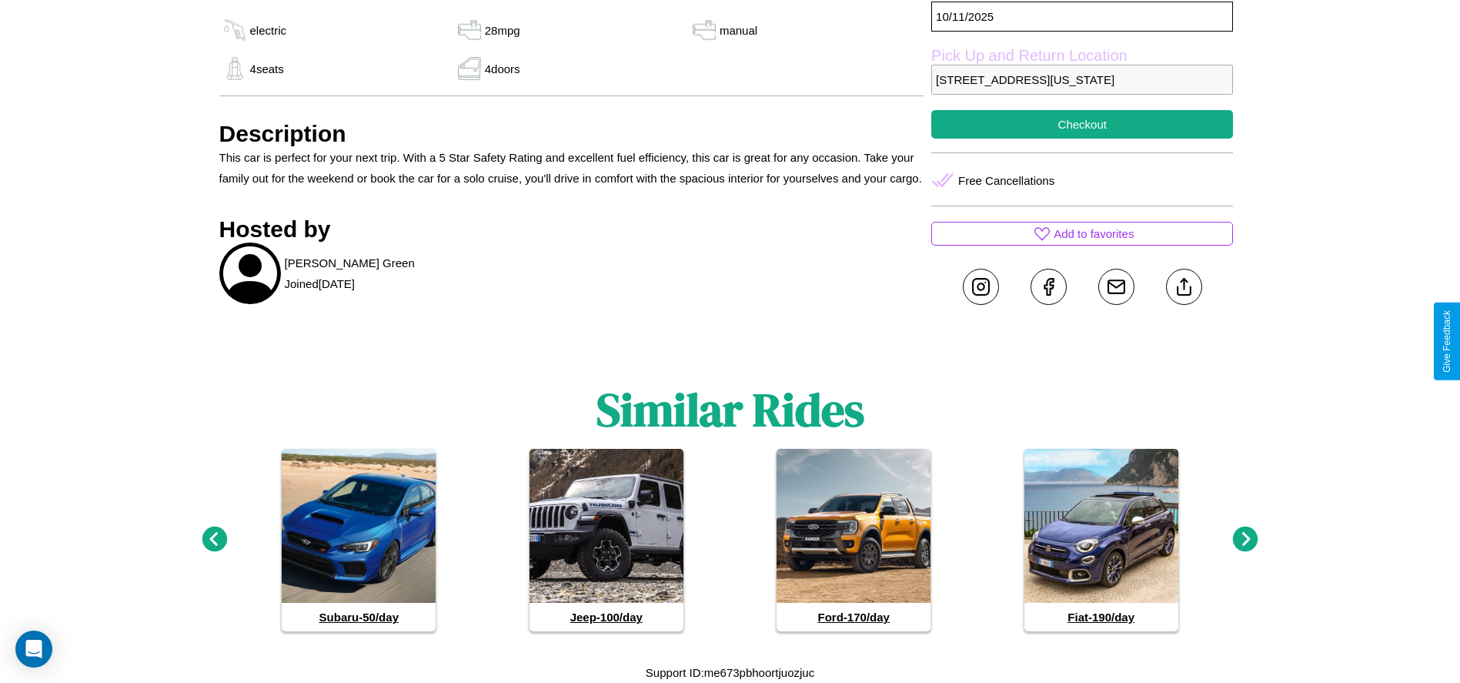
click at [1245, 540] on icon at bounding box center [1245, 538] width 25 height 25
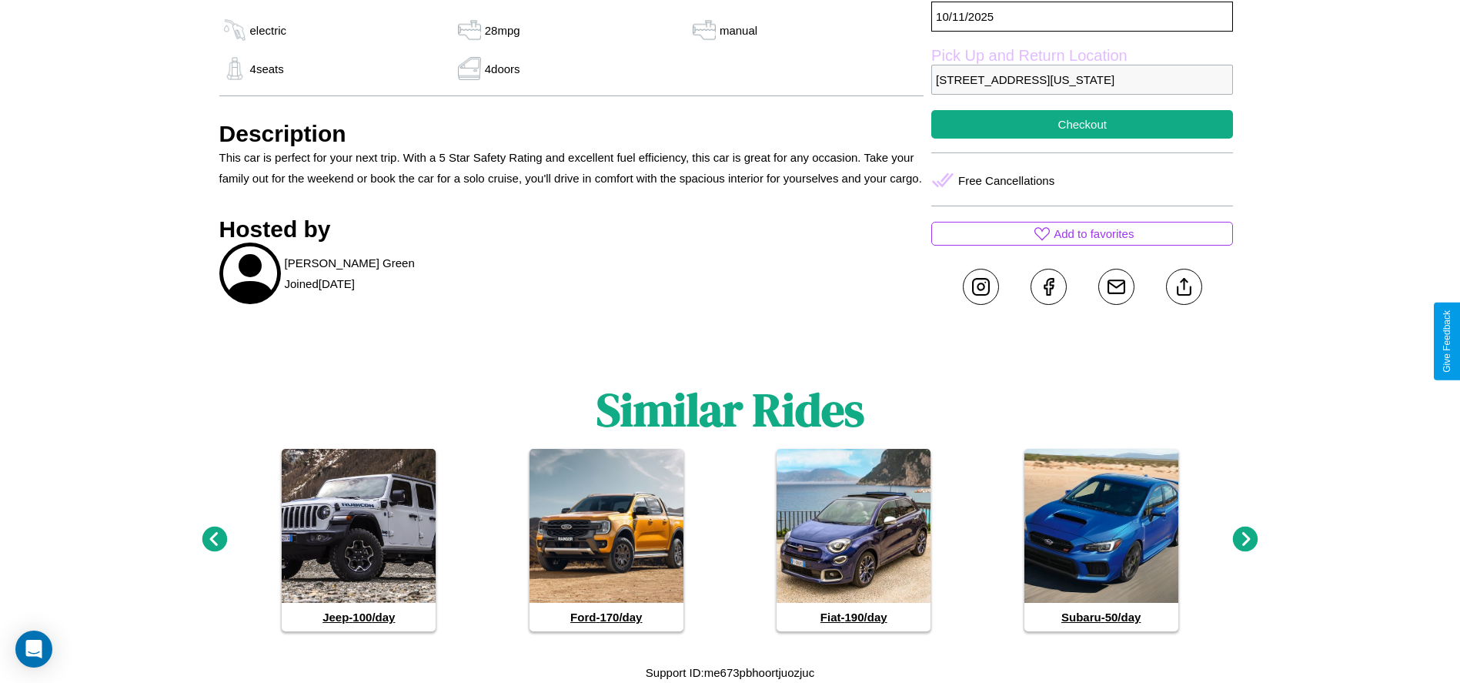
click at [1245, 540] on icon at bounding box center [1245, 538] width 25 height 25
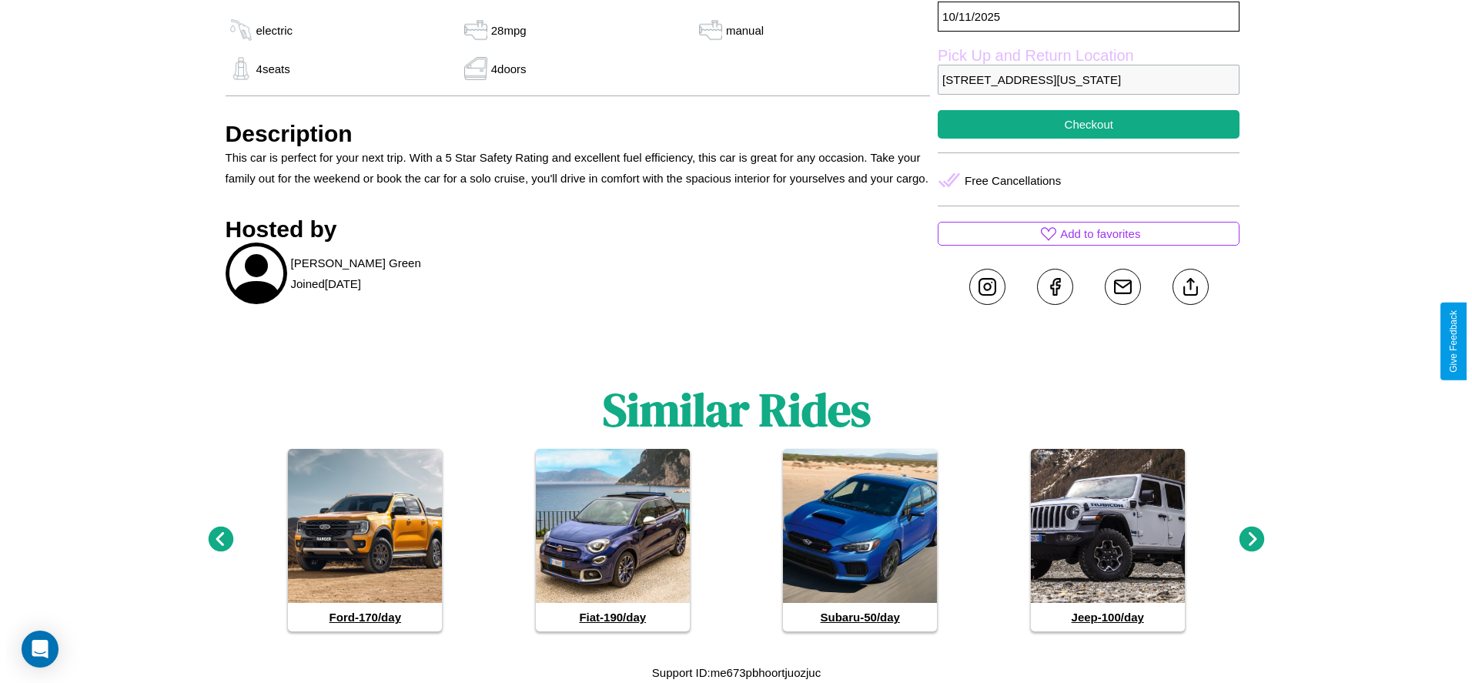
scroll to position [708, 0]
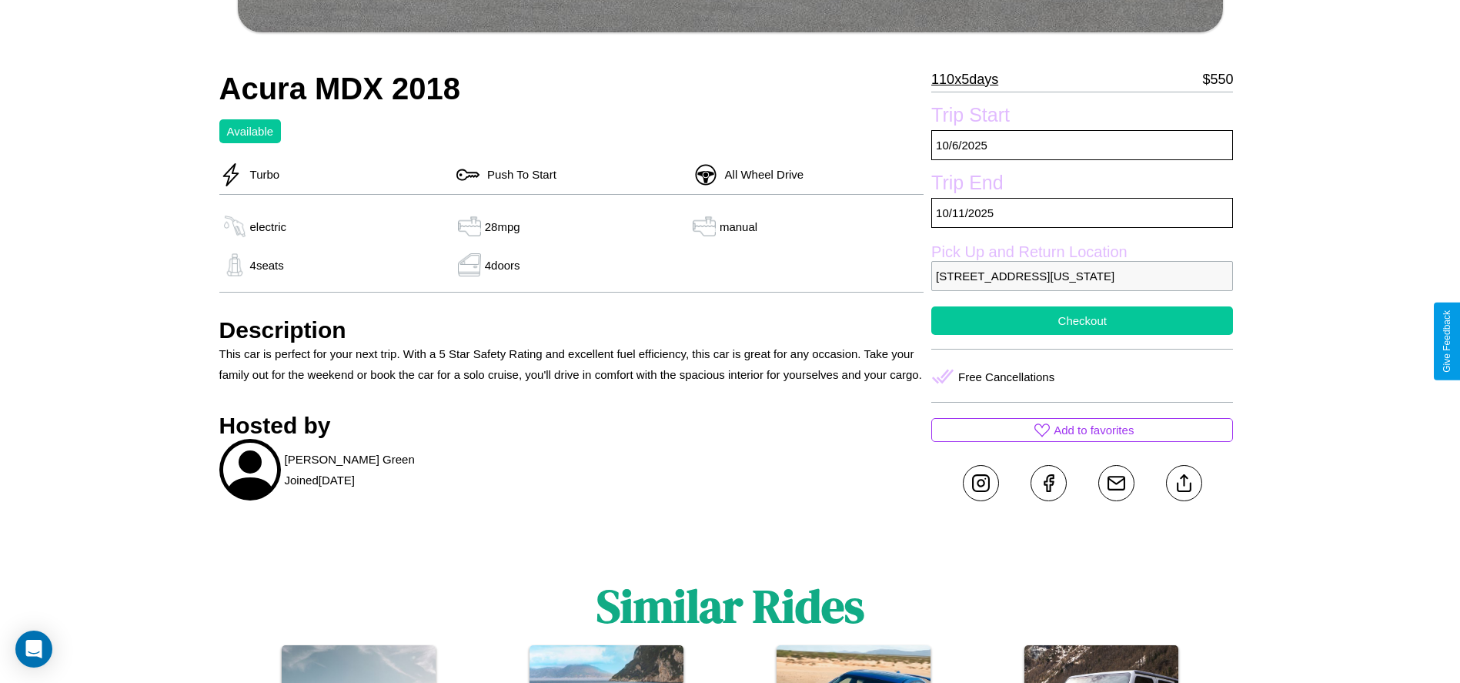
click at [1082, 335] on button "Checkout" at bounding box center [1082, 320] width 302 height 28
